Goal: Book appointment/travel/reservation

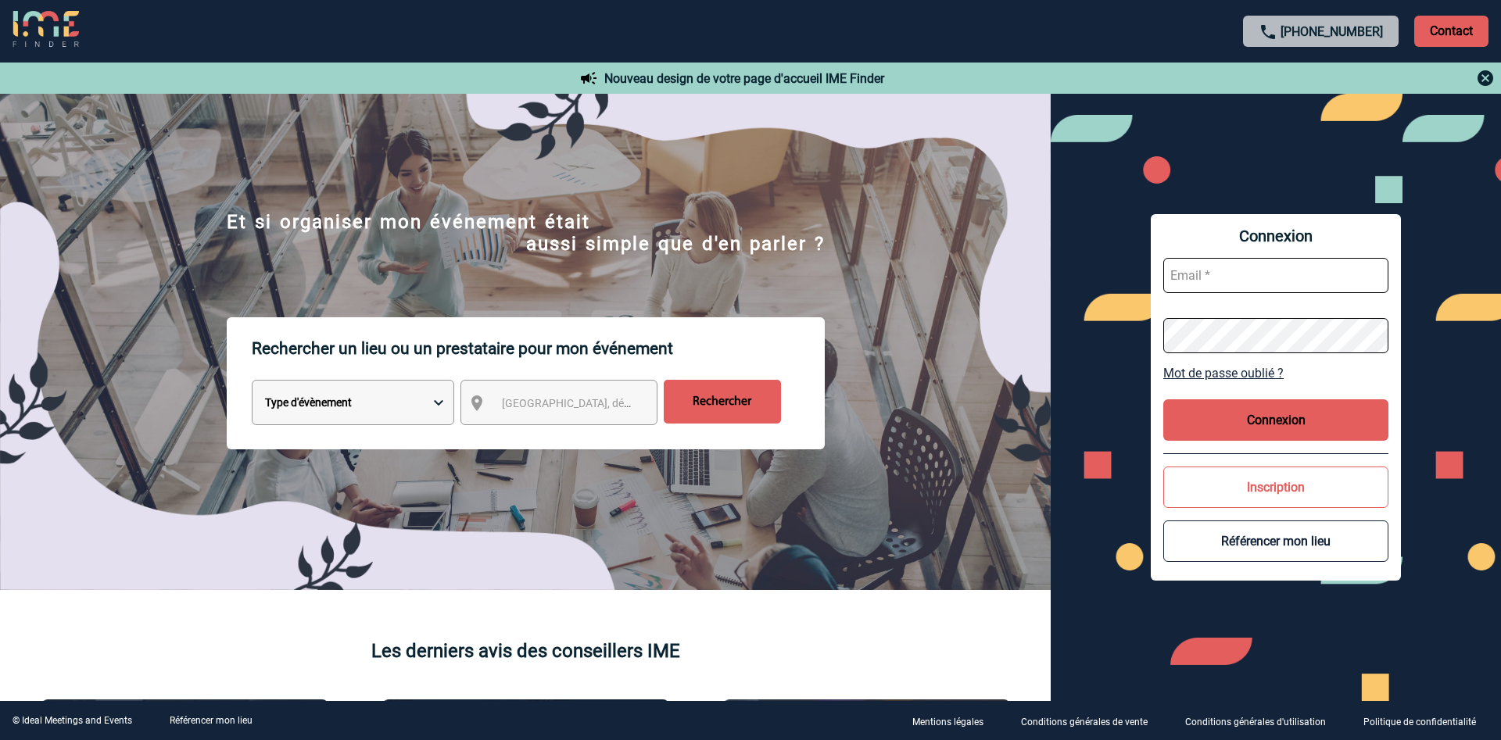
click at [252, 380] on select "Type d'évènement Séminaire avec nuitée Réunion Repas de groupe Team Building & …" at bounding box center [353, 402] width 202 height 45
select select "3"
click option "Repas de groupe" at bounding box center [0, 0] width 0 height 0
click at [583, 414] on span "Ville, département, région..." at bounding box center [574, 403] width 156 height 22
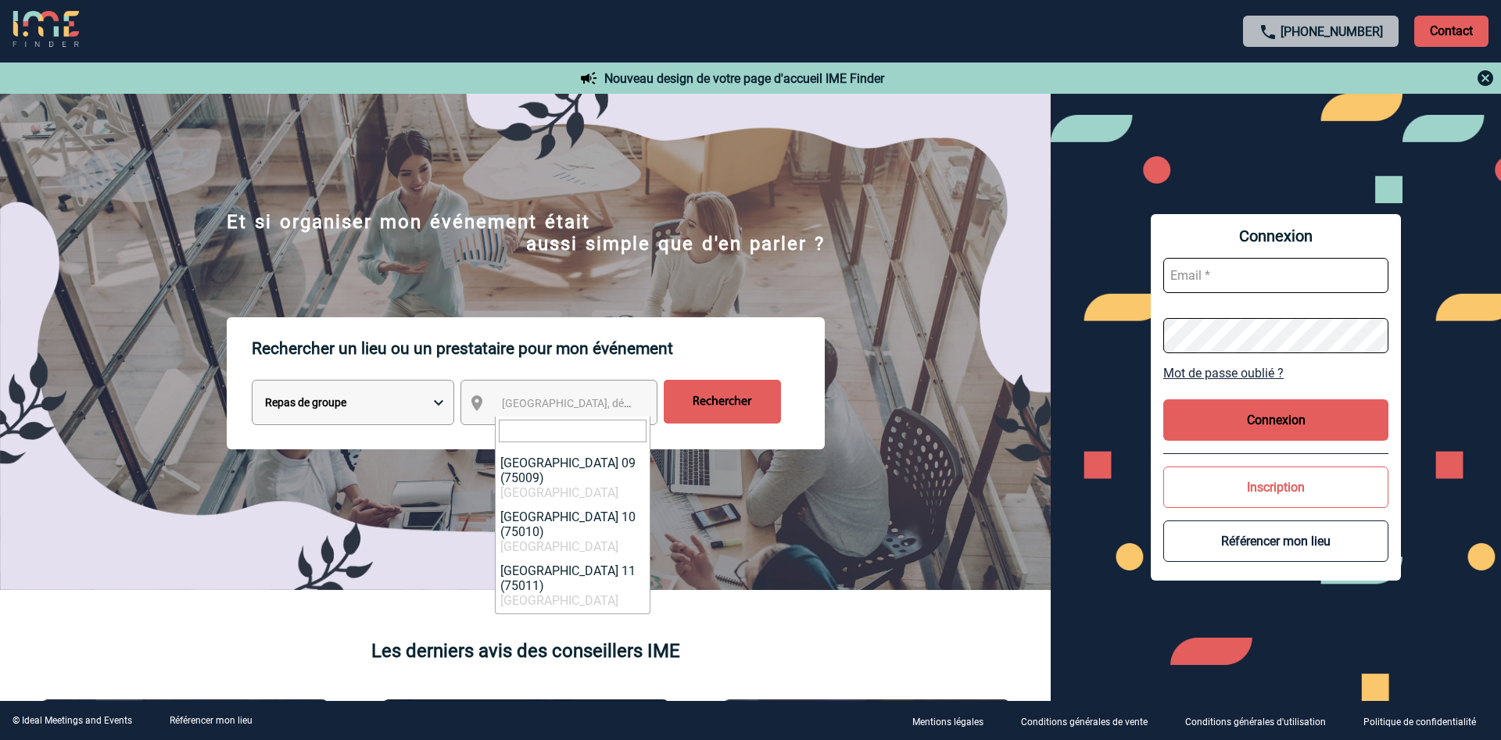
scroll to position [615, 0]
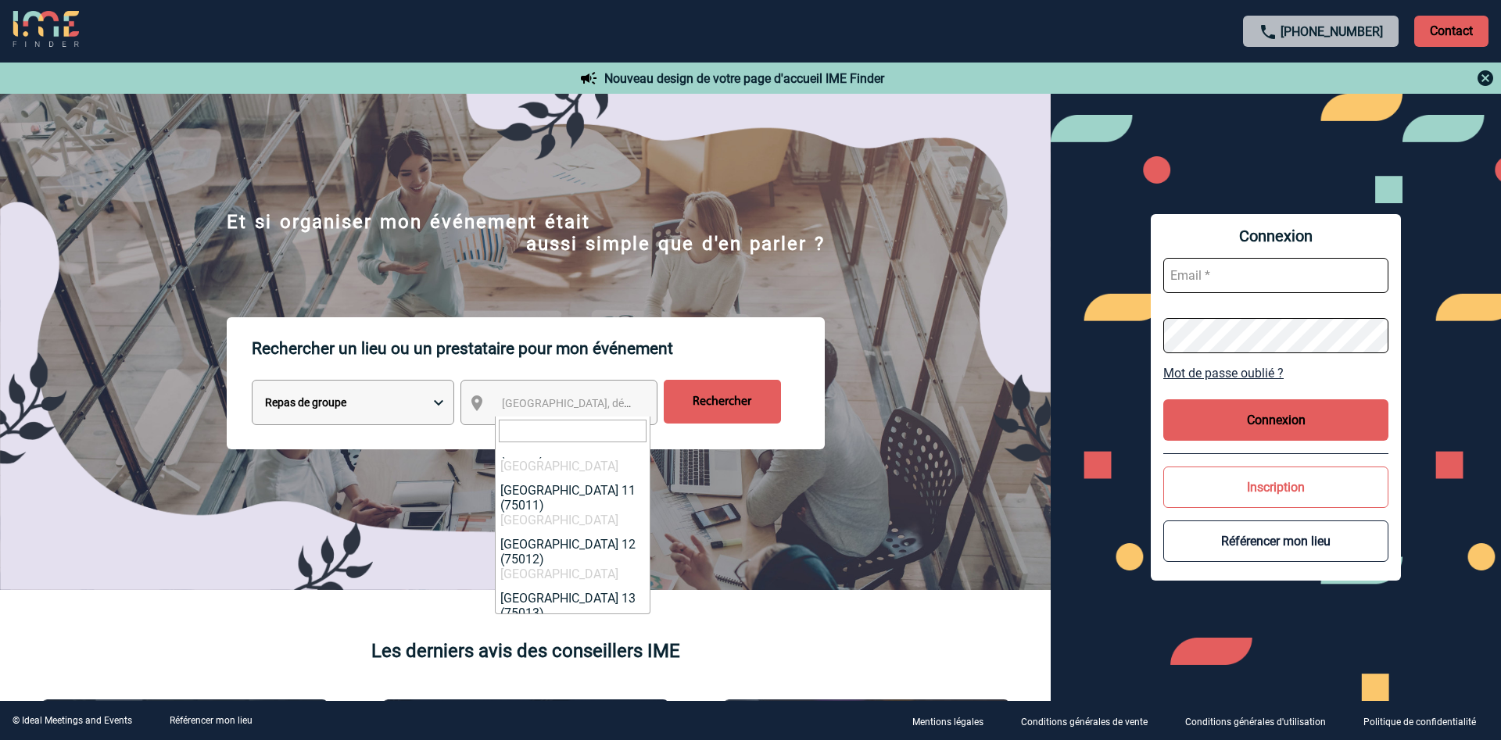
click at [551, 400] on span "Ville, département, région..." at bounding box center [610, 403] width 217 height 13
click at [553, 400] on span "Ville, département, région..." at bounding box center [610, 403] width 217 height 13
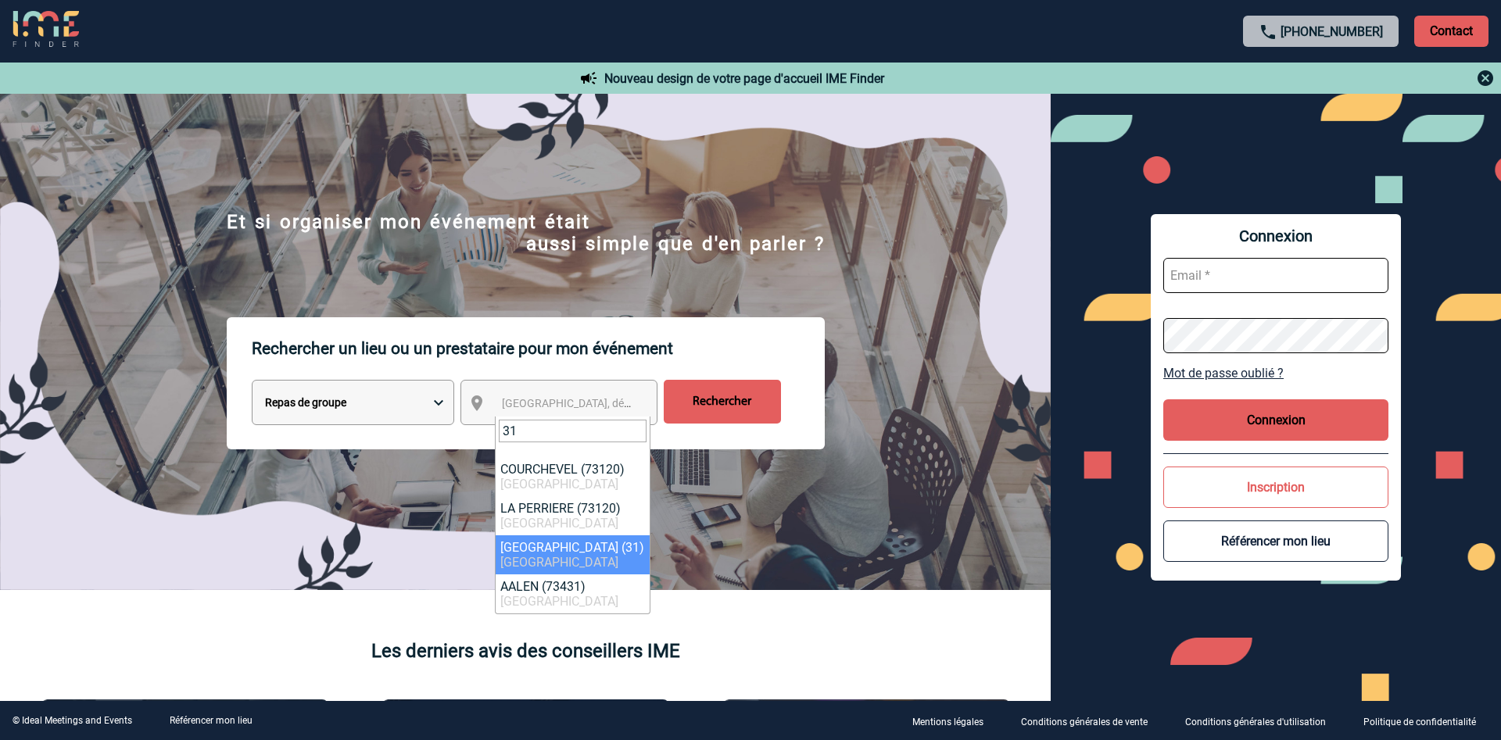
type input "31"
select select "30536"
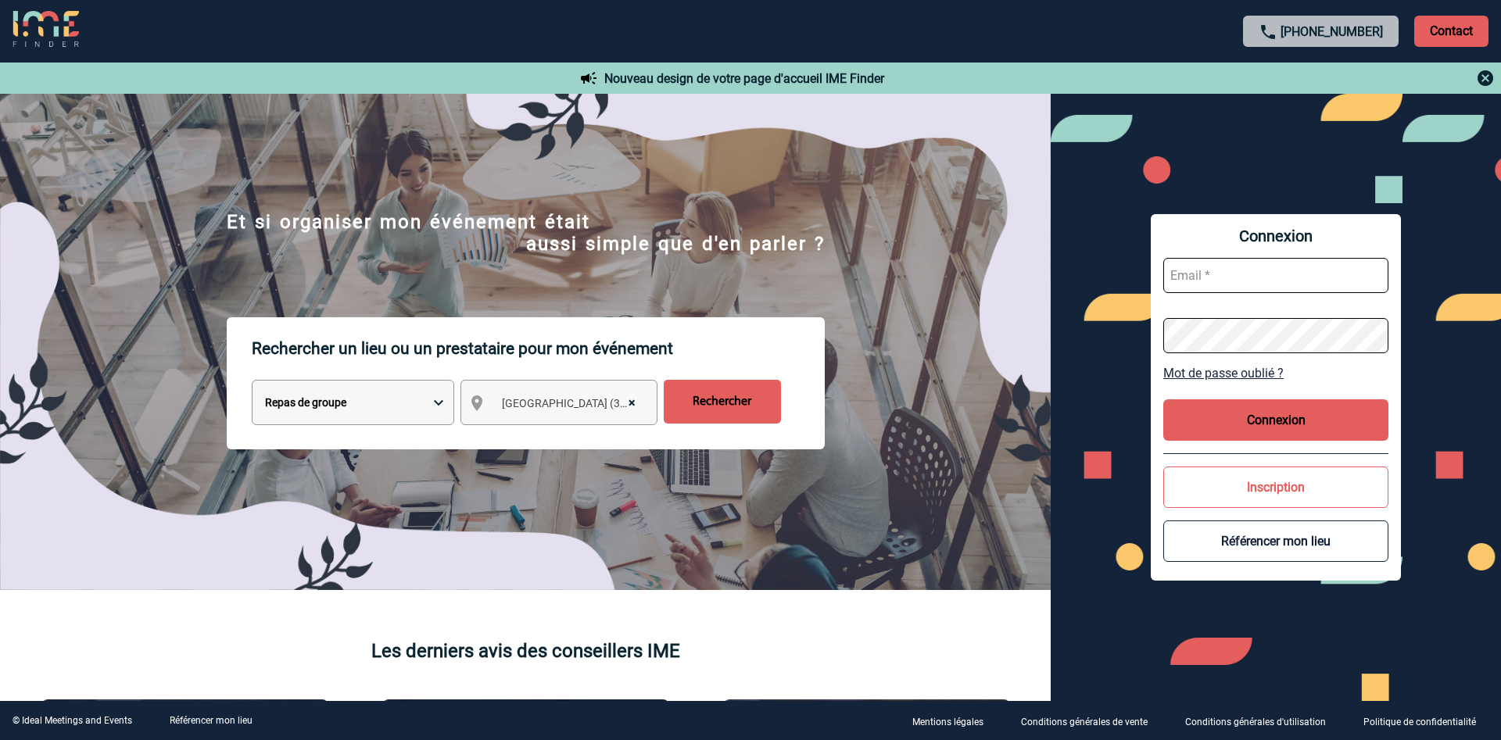
click at [753, 415] on input "Rechercher" at bounding box center [722, 402] width 117 height 44
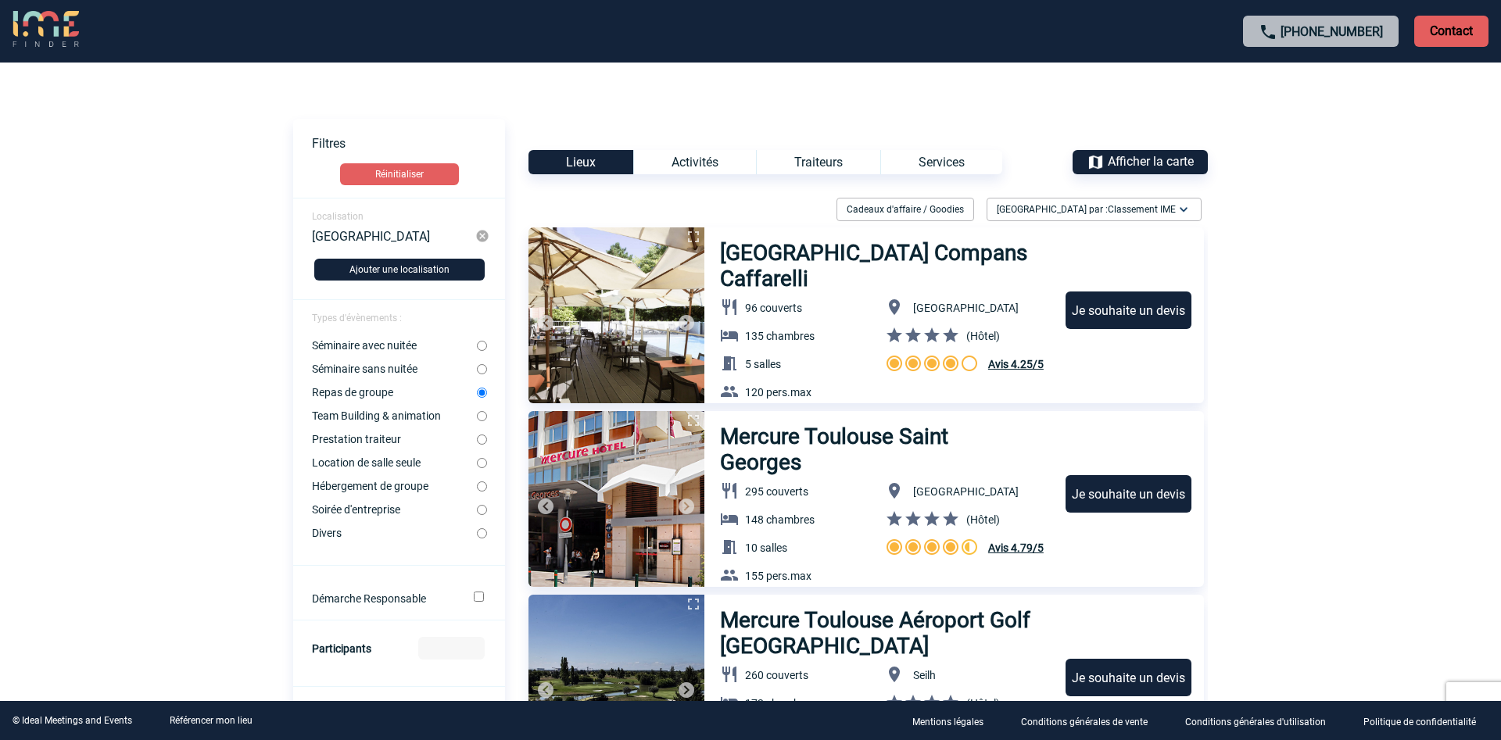
click at [702, 161] on div "Activités" at bounding box center [694, 162] width 123 height 24
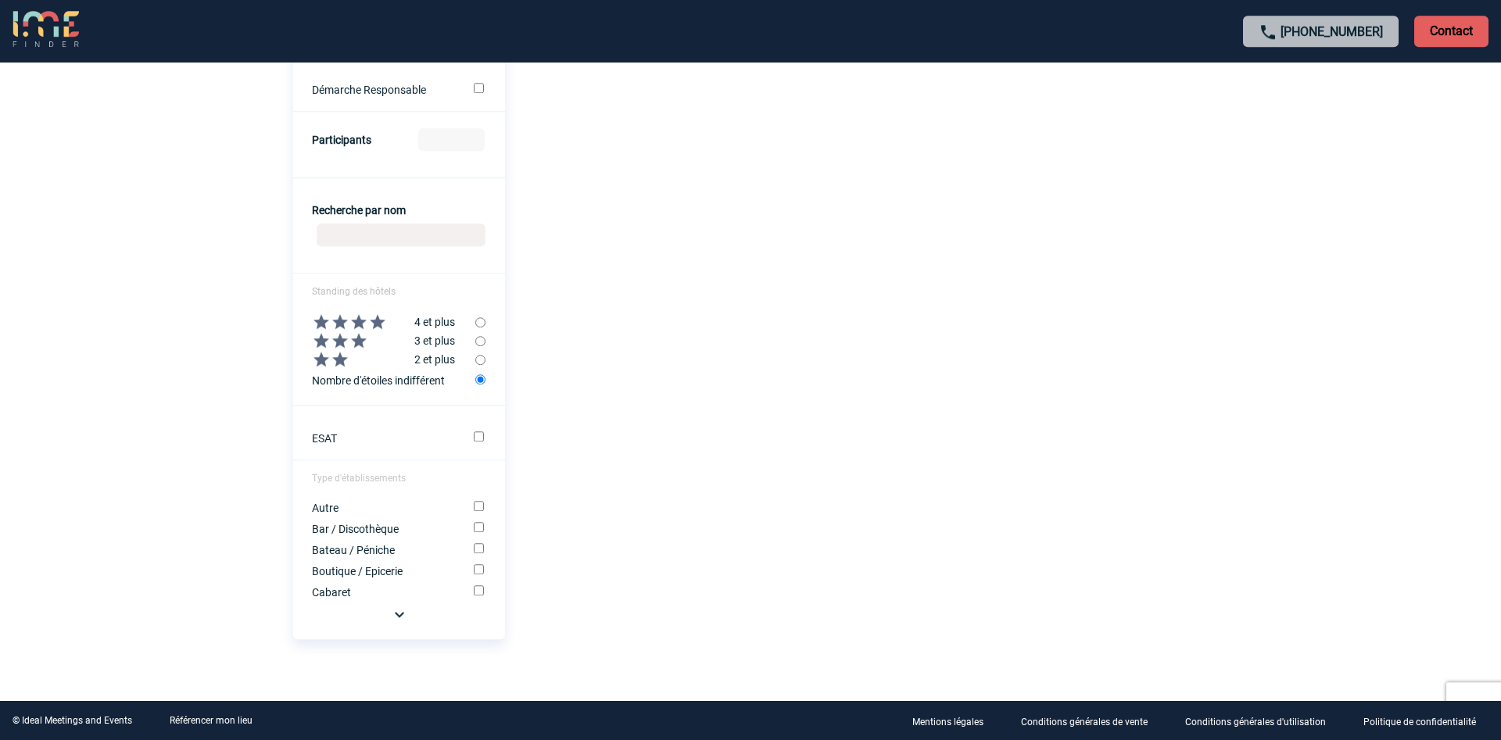
scroll to position [524, 0]
click at [481, 549] on input "Bateau / Péniche" at bounding box center [479, 547] width 10 height 10
checkbox input "true"
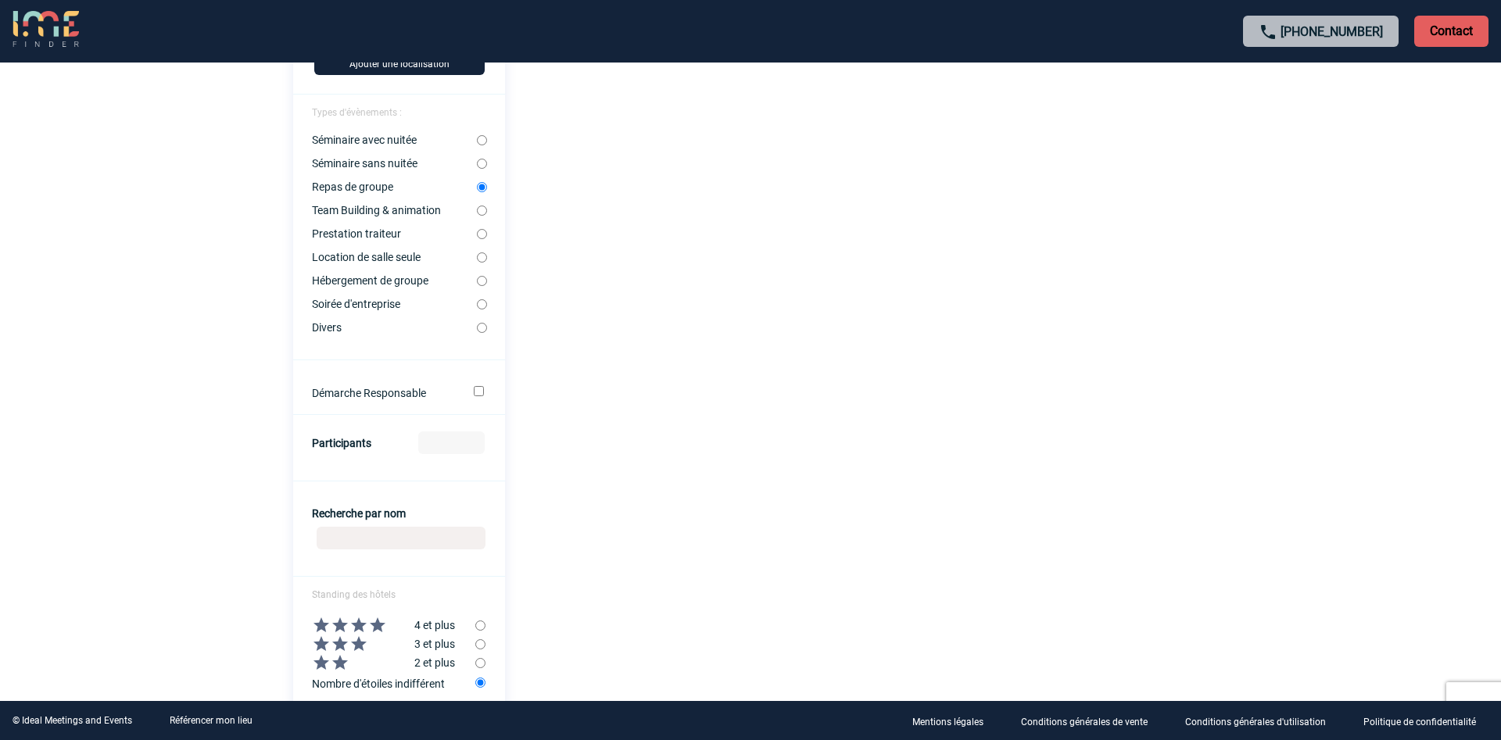
scroll to position [0, 0]
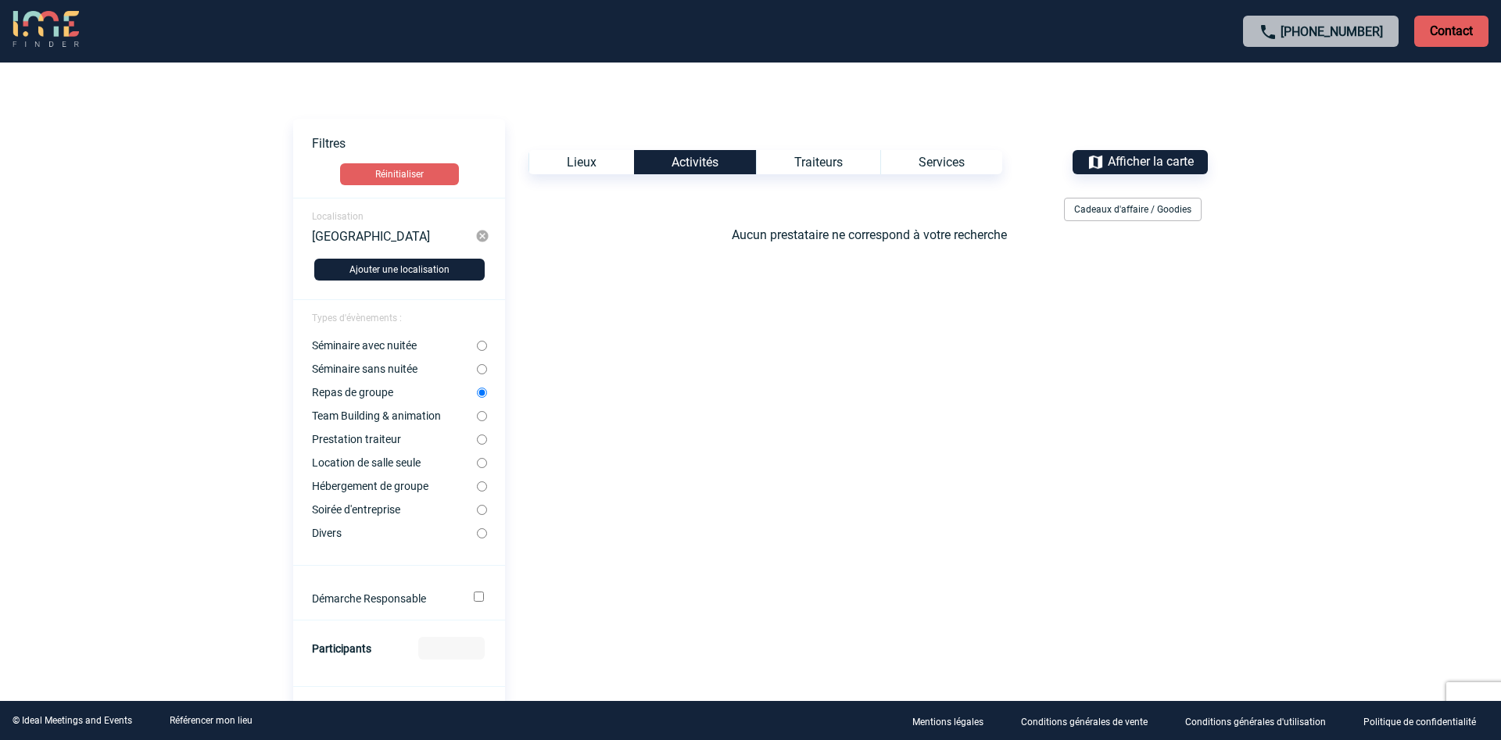
click at [609, 162] on div "Lieux" at bounding box center [581, 162] width 106 height 24
